Goal: Task Accomplishment & Management: Manage account settings

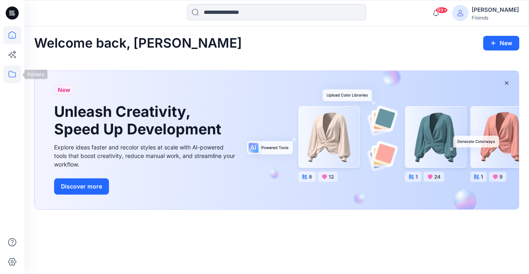
scroll to position [28, 0]
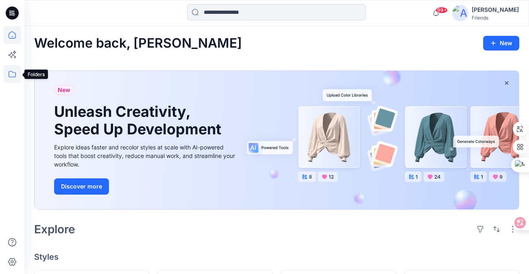
click at [9, 70] on icon at bounding box center [12, 74] width 18 height 18
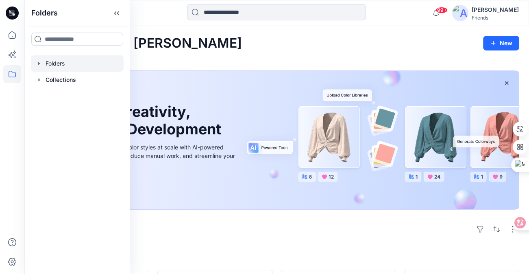
click at [61, 61] on div at bounding box center [77, 63] width 93 height 16
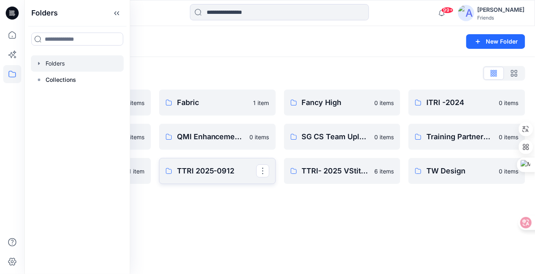
click at [212, 167] on p "TTRI 2025-0912" at bounding box center [216, 170] width 79 height 11
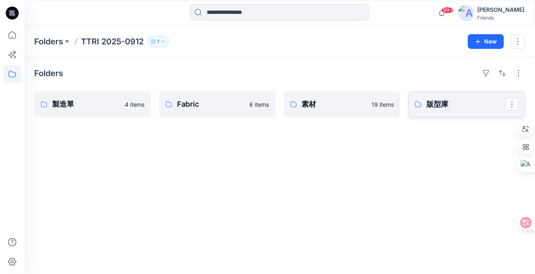
click at [446, 105] on p "版型庫" at bounding box center [465, 103] width 79 height 11
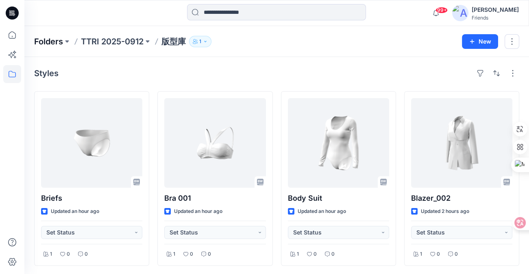
click at [52, 37] on p "Folders" at bounding box center [48, 41] width 29 height 11
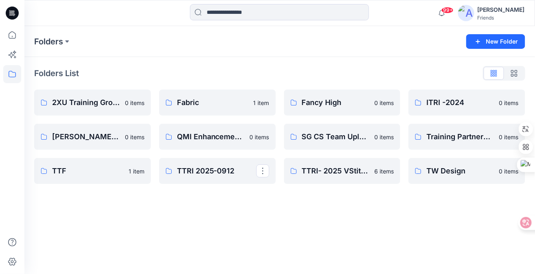
drag, startPoint x: 229, startPoint y: 175, endPoint x: 223, endPoint y: 200, distance: 25.1
click at [222, 201] on div "Folders New Folder Folders List 2XU Training Group 0 items Jenny Chang's Person…" at bounding box center [279, 150] width 510 height 248
click at [263, 174] on button "button" at bounding box center [262, 170] width 13 height 13
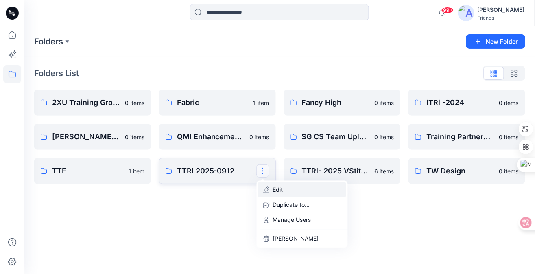
click at [283, 190] on button "Edit" at bounding box center [302, 189] width 88 height 15
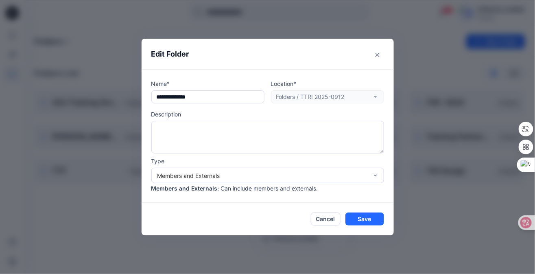
type textarea "*"
drag, startPoint x: 171, startPoint y: 96, endPoint x: 127, endPoint y: 102, distance: 43.9
click at [127, 102] on div "**********" at bounding box center [267, 137] width 535 height 274
drag, startPoint x: 171, startPoint y: 97, endPoint x: 233, endPoint y: 110, distance: 63.9
click at [233, 110] on div "Name* ********* Location* Folders / TTRI 2025-0912 Description Type Members and…" at bounding box center [267, 135] width 233 height 113
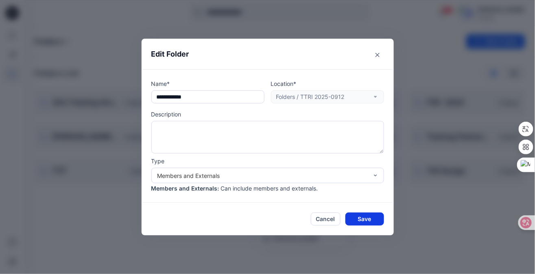
type input "**********"
click at [367, 220] on button "Save" at bounding box center [364, 218] width 39 height 13
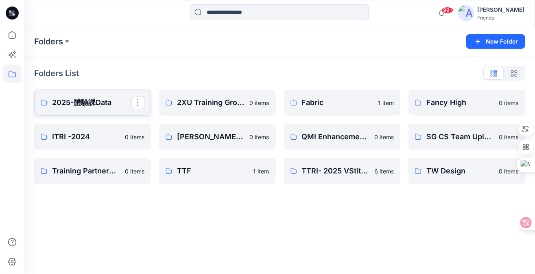
click at [89, 103] on p "2025-體驗課Data" at bounding box center [91, 102] width 79 height 11
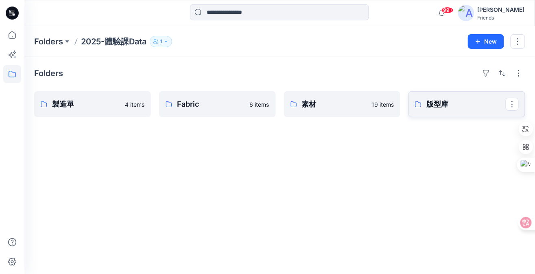
click at [438, 105] on p "版型庫" at bounding box center [465, 103] width 79 height 11
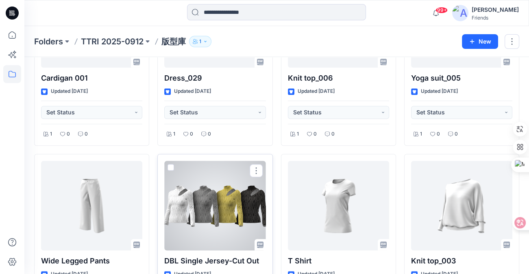
scroll to position [667, 0]
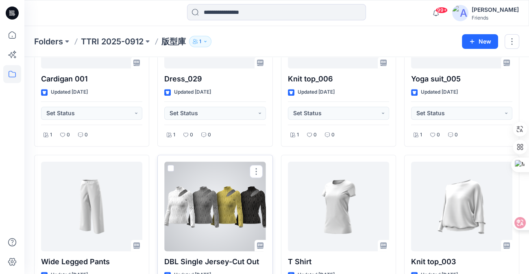
click at [170, 166] on span at bounding box center [171, 168] width 7 height 7
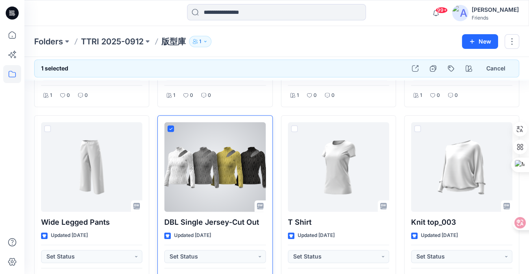
scroll to position [707, 0]
click at [170, 127] on span at bounding box center [171, 127] width 7 height 7
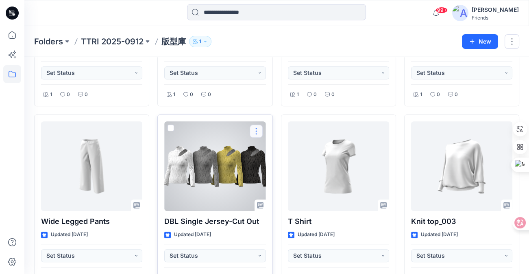
click at [257, 131] on button "button" at bounding box center [256, 130] width 13 height 13
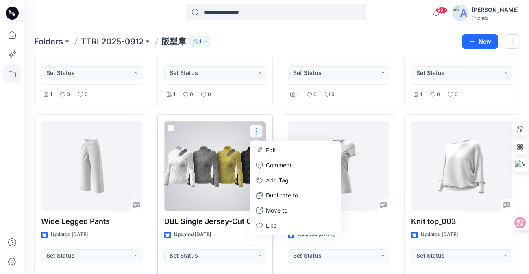
click at [267, 146] on p "Edit" at bounding box center [271, 150] width 10 height 9
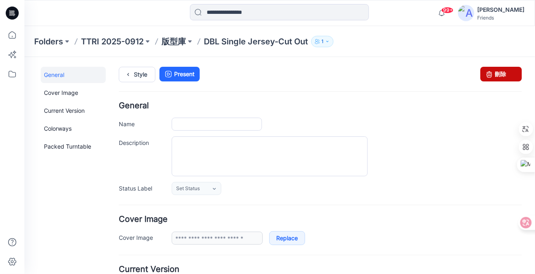
type input "**********"
type input "******"
type input "**********"
drag, startPoint x: 493, startPoint y: 72, endPoint x: 337, endPoint y: 85, distance: 156.3
click at [493, 72] on link "刪除" at bounding box center [500, 73] width 41 height 15
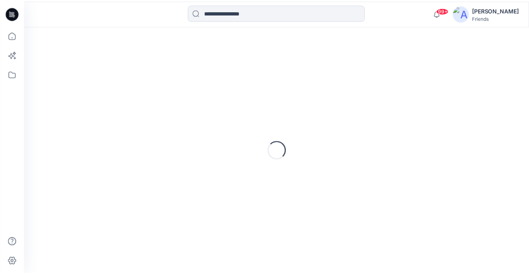
scroll to position [28, 0]
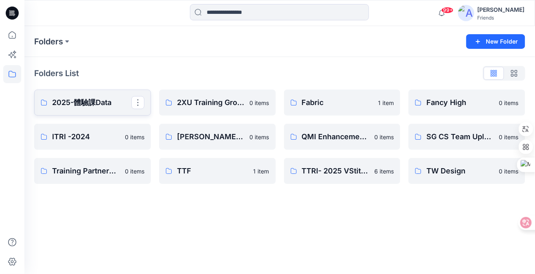
click at [96, 106] on p "2025-體驗課Data" at bounding box center [91, 102] width 79 height 11
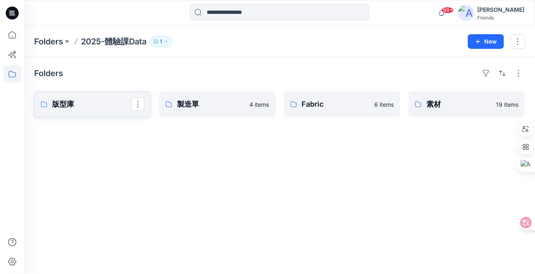
click at [64, 99] on p "版型庫" at bounding box center [91, 103] width 79 height 11
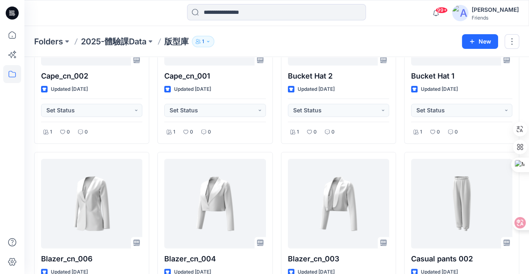
scroll to position [301, 0]
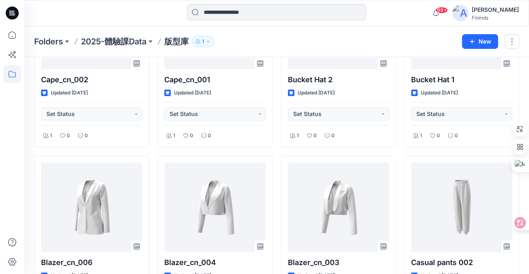
click at [292, 39] on div "Folders 2025-體驗課Data 版型庫 1" at bounding box center [245, 41] width 422 height 11
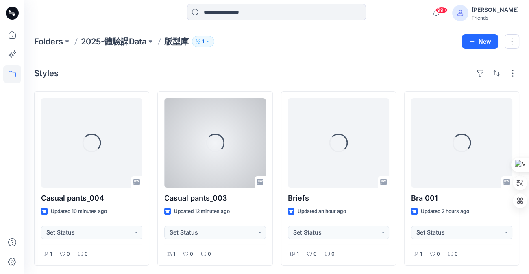
scroll to position [28, 0]
